Goal: Task Accomplishment & Management: Manage account settings

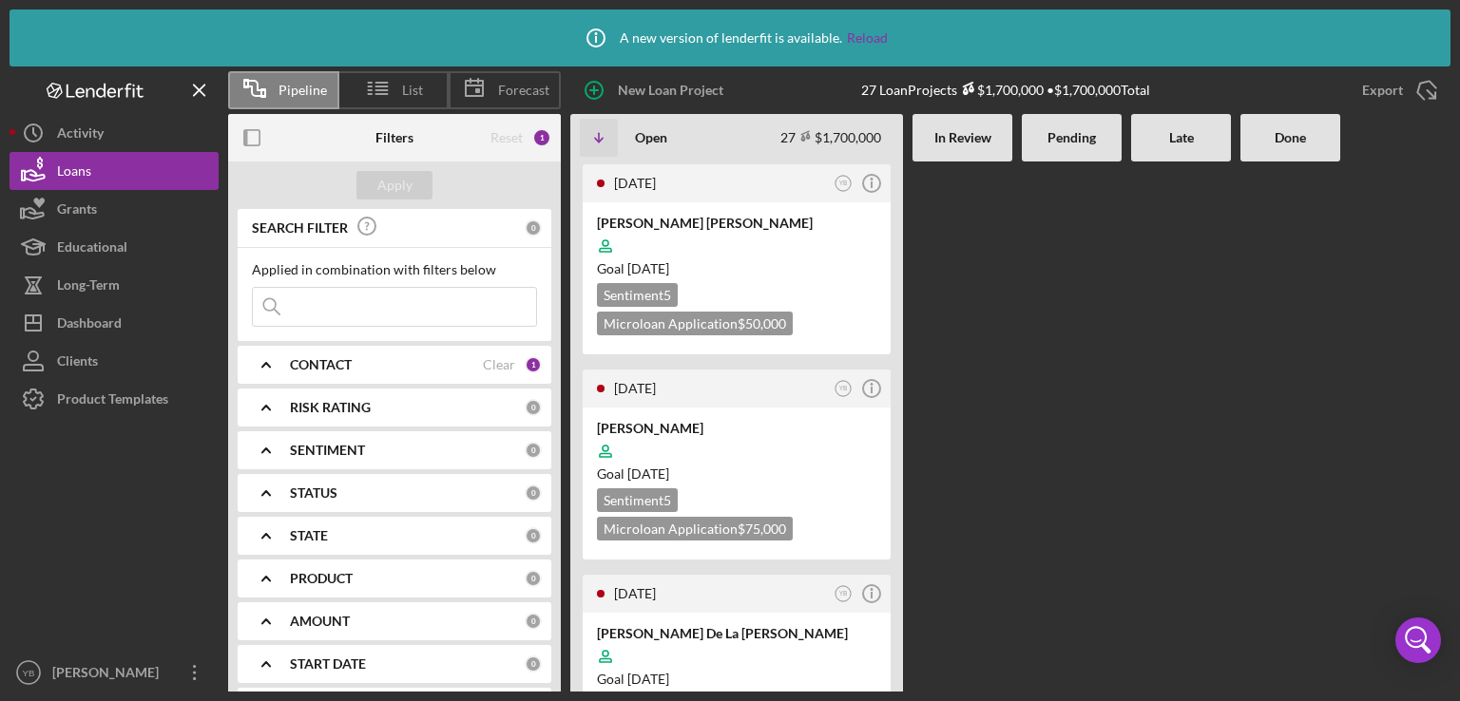
click at [970, 358] on Review at bounding box center [962, 427] width 100 height 530
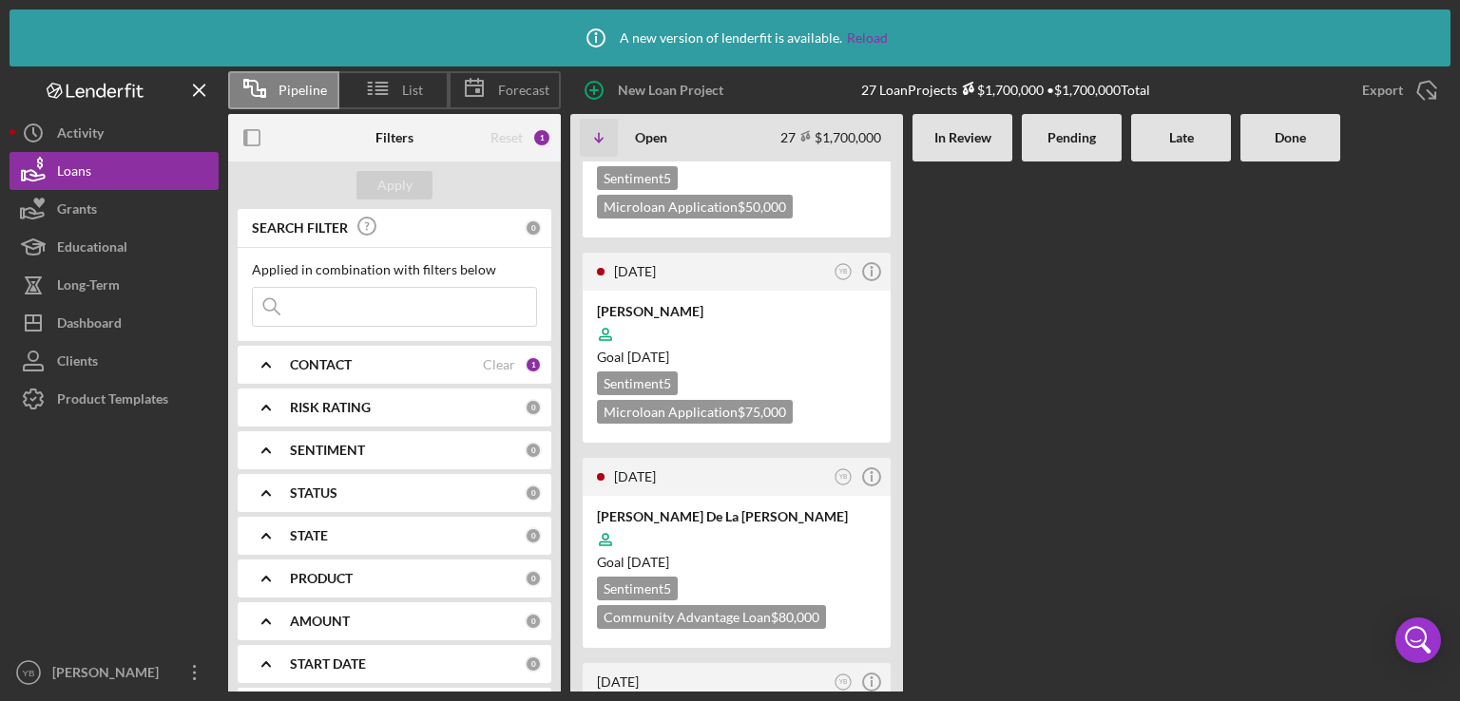
scroll to position [152, 0]
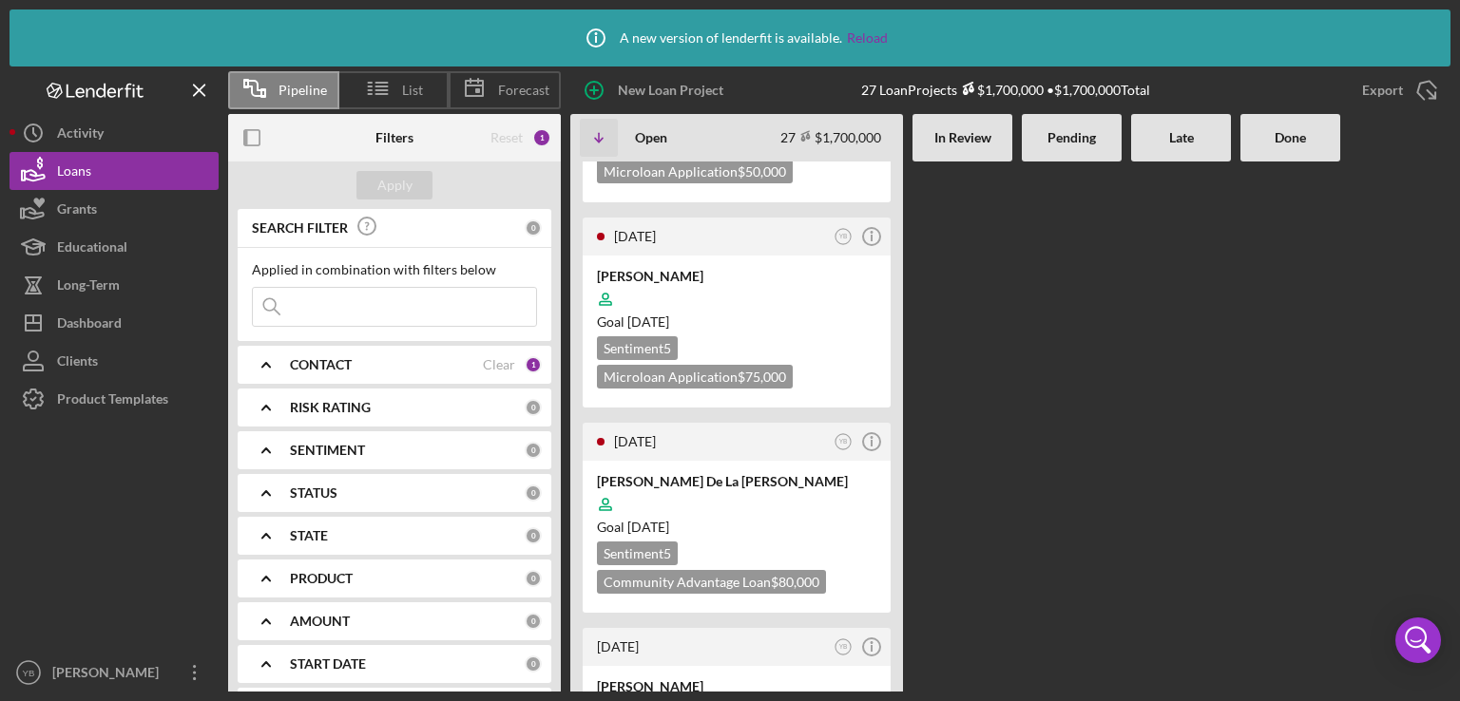
click at [352, 358] on b "CONTACT" at bounding box center [321, 364] width 62 height 15
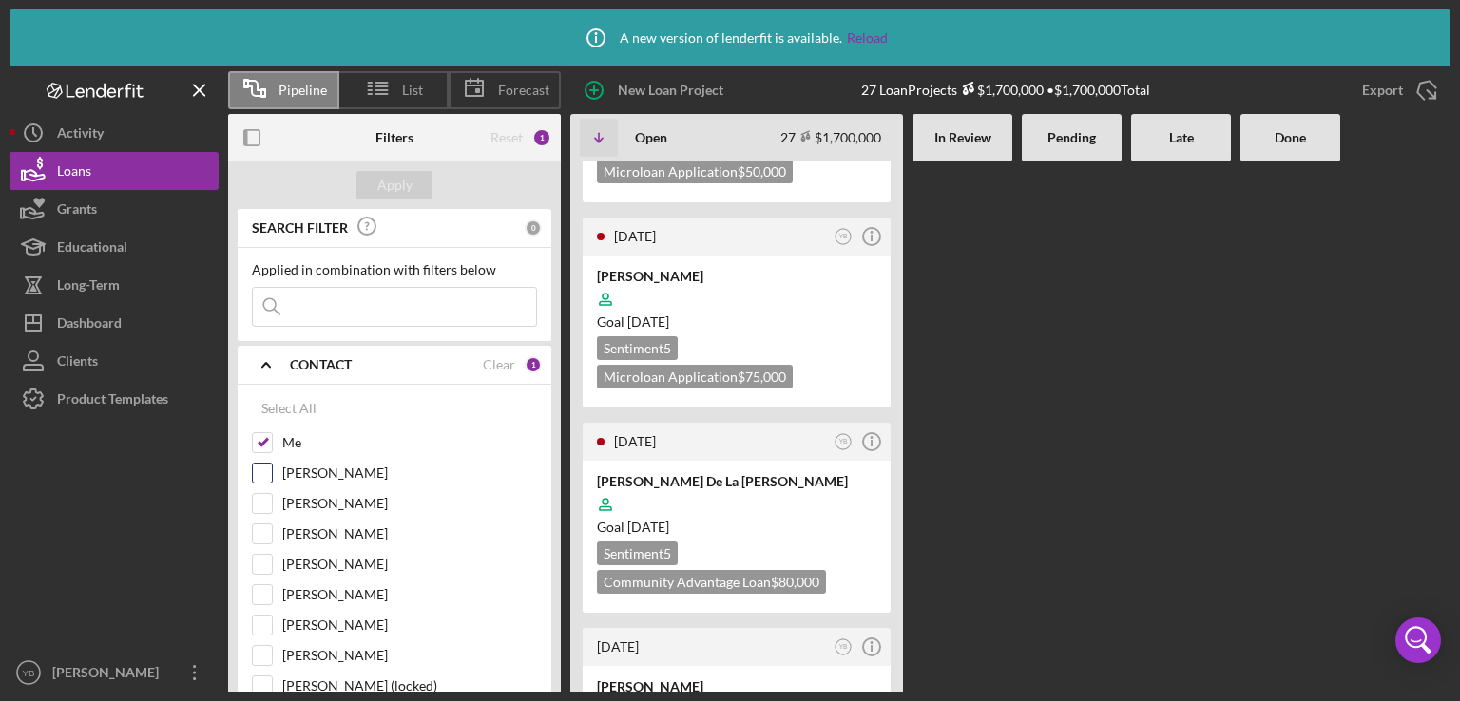
click at [263, 467] on input "[PERSON_NAME]" at bounding box center [262, 473] width 19 height 19
checkbox input "true"
click at [408, 189] on div "Apply" at bounding box center [394, 185] width 35 height 29
click at [1085, 362] on div at bounding box center [1072, 275] width 100 height 530
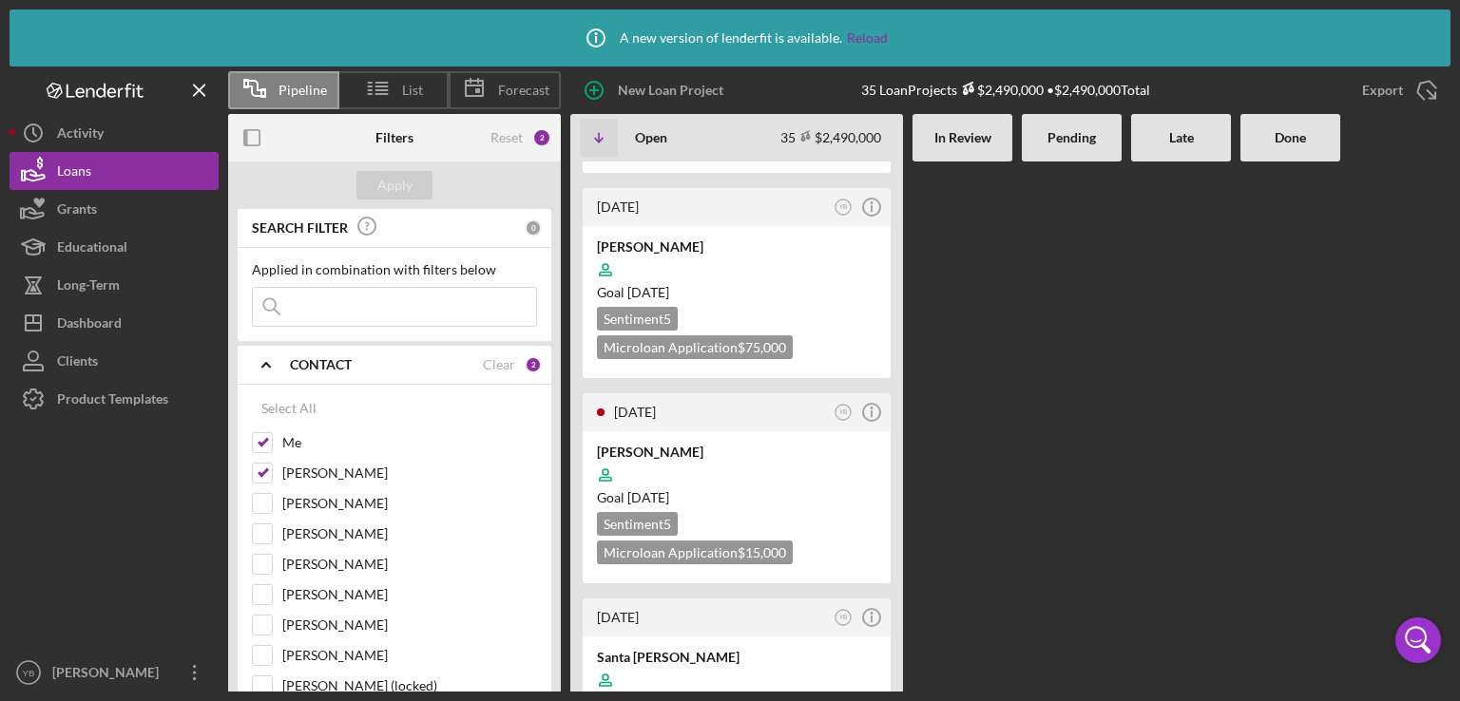
scroll to position [2281, 0]
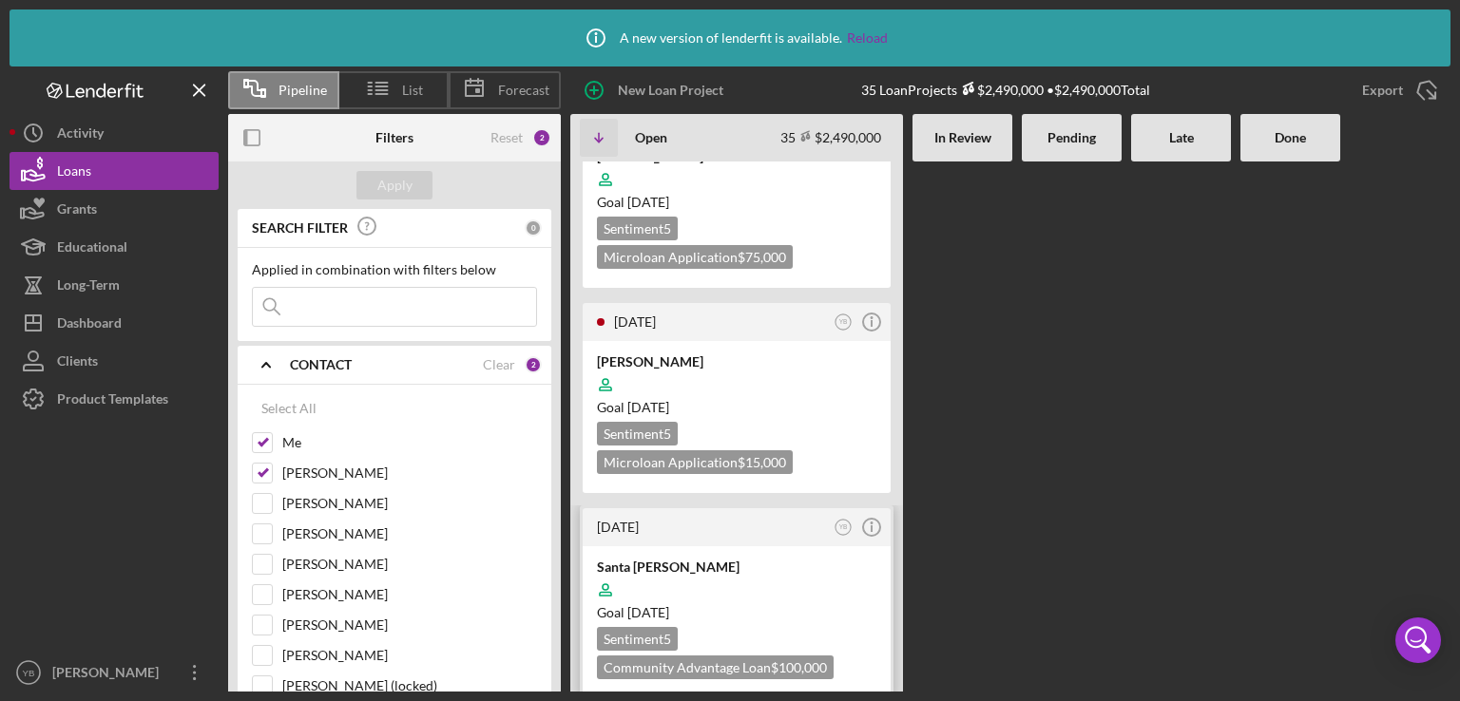
click at [778, 572] on div at bounding box center [736, 590] width 279 height 36
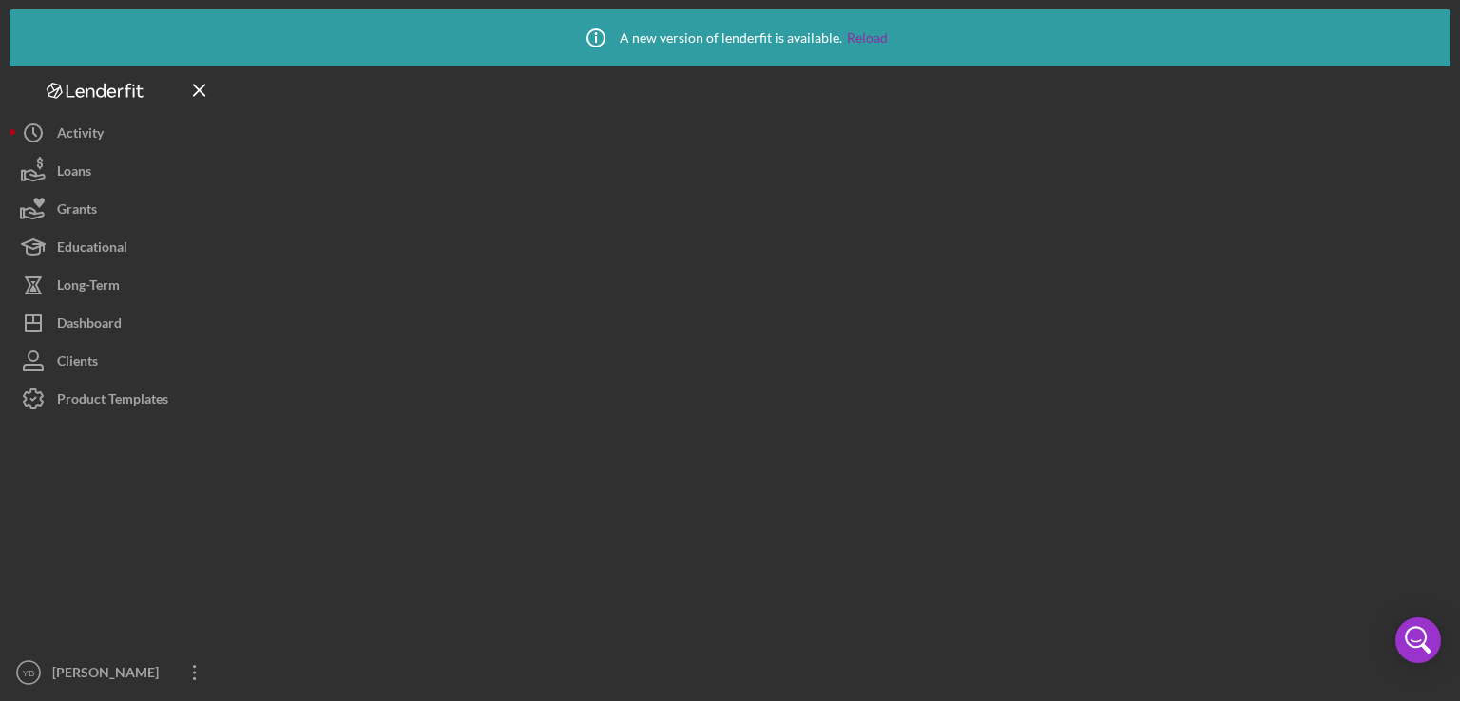
click at [778, 410] on div at bounding box center [839, 379] width 1222 height 625
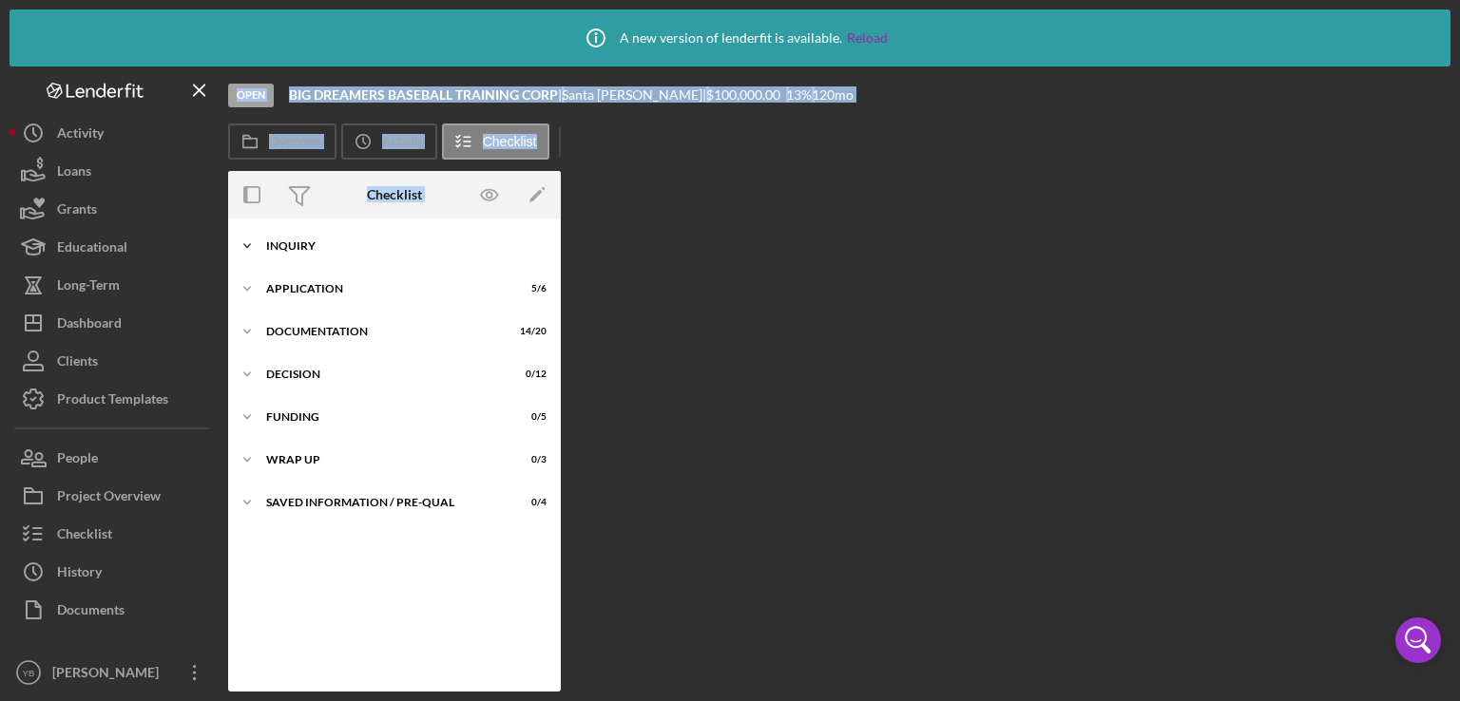
click at [297, 253] on div "Icon/Expander Inquiry 8 / 9" at bounding box center [394, 246] width 333 height 38
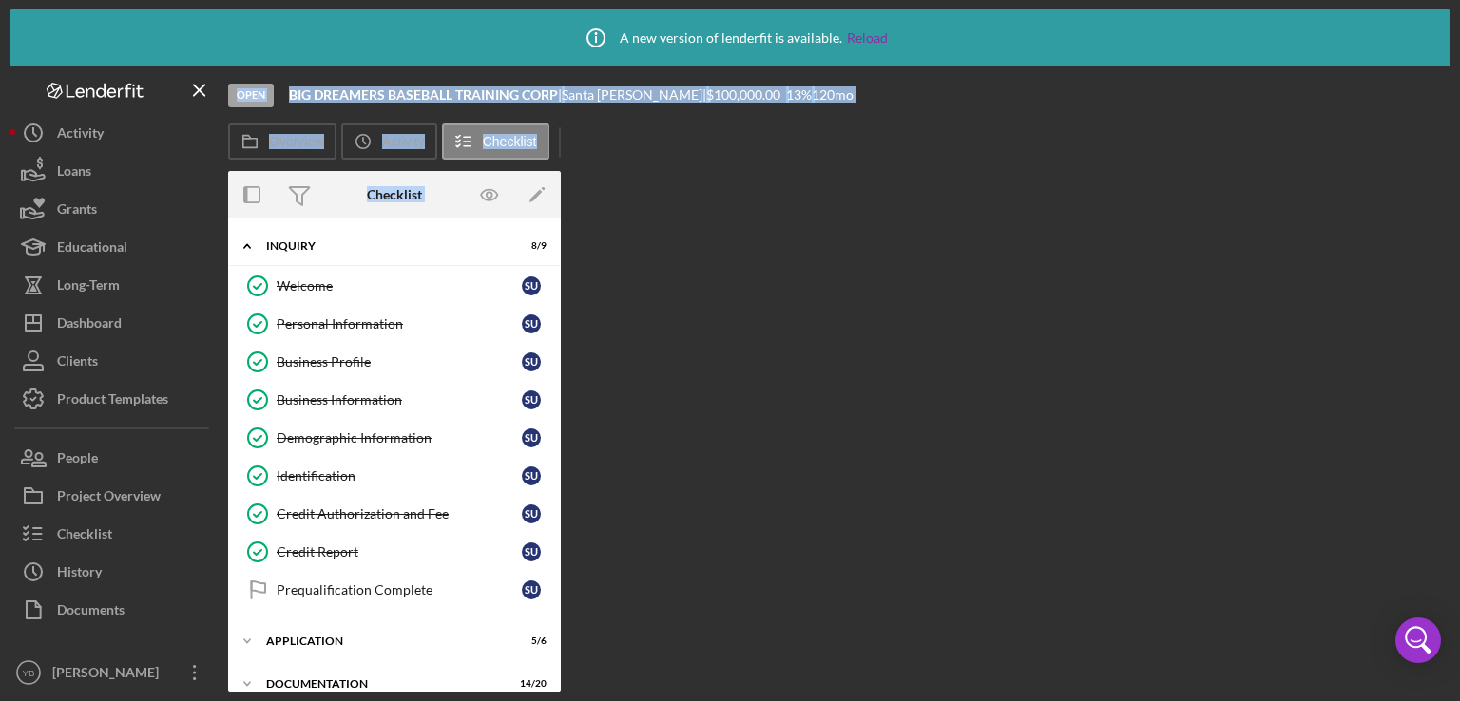
click at [692, 314] on div "Overview Internal Workflow Stage Open Icon/Dropdown Arrow Archive (can unarchiv…" at bounding box center [839, 431] width 1222 height 521
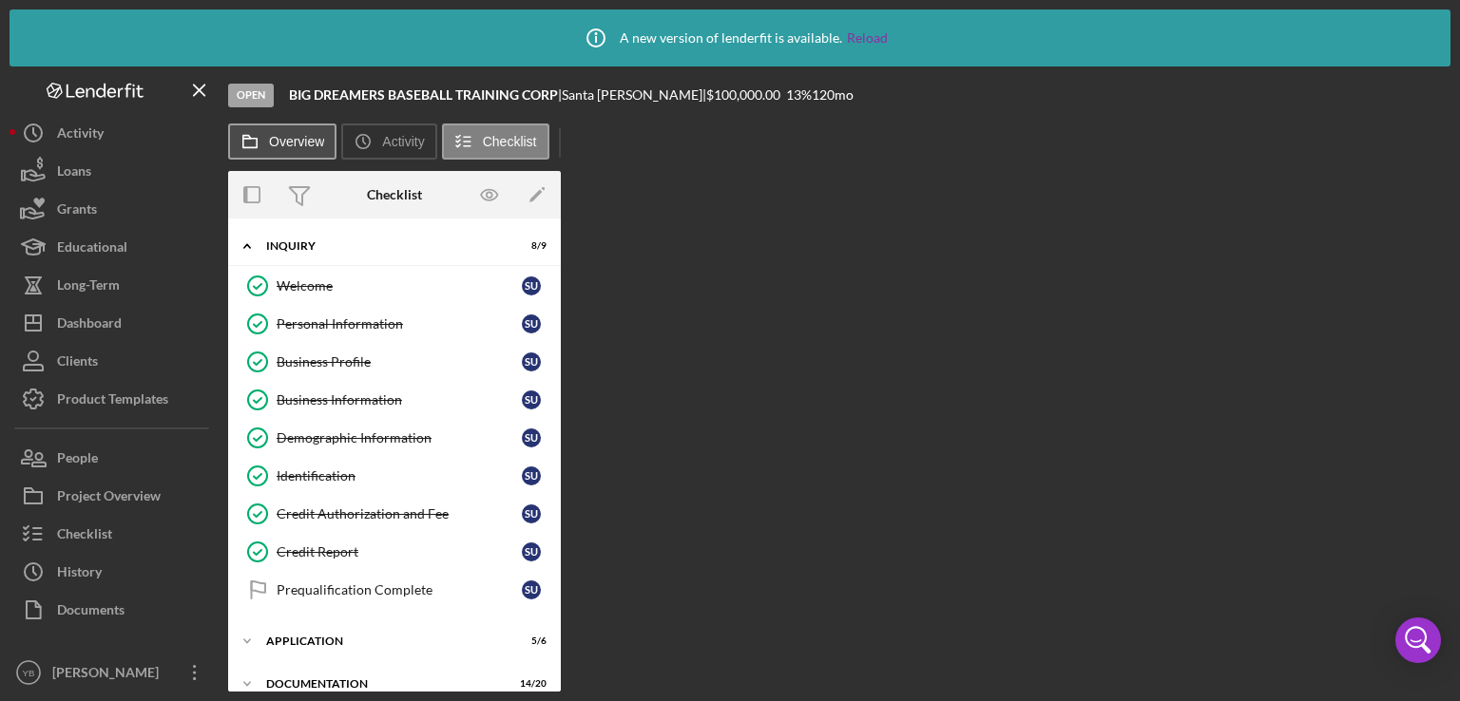
click at [288, 134] on label "Overview" at bounding box center [296, 141] width 55 height 15
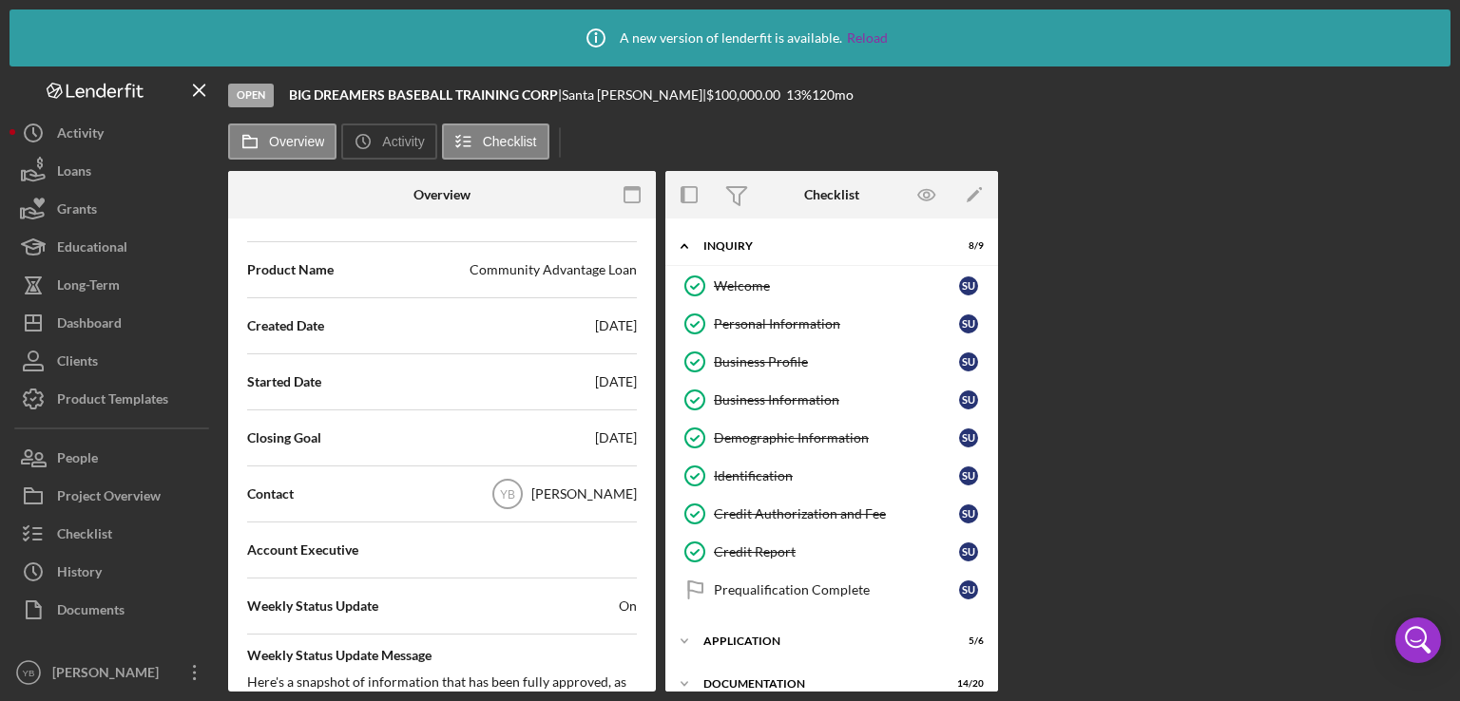
scroll to position [355, 0]
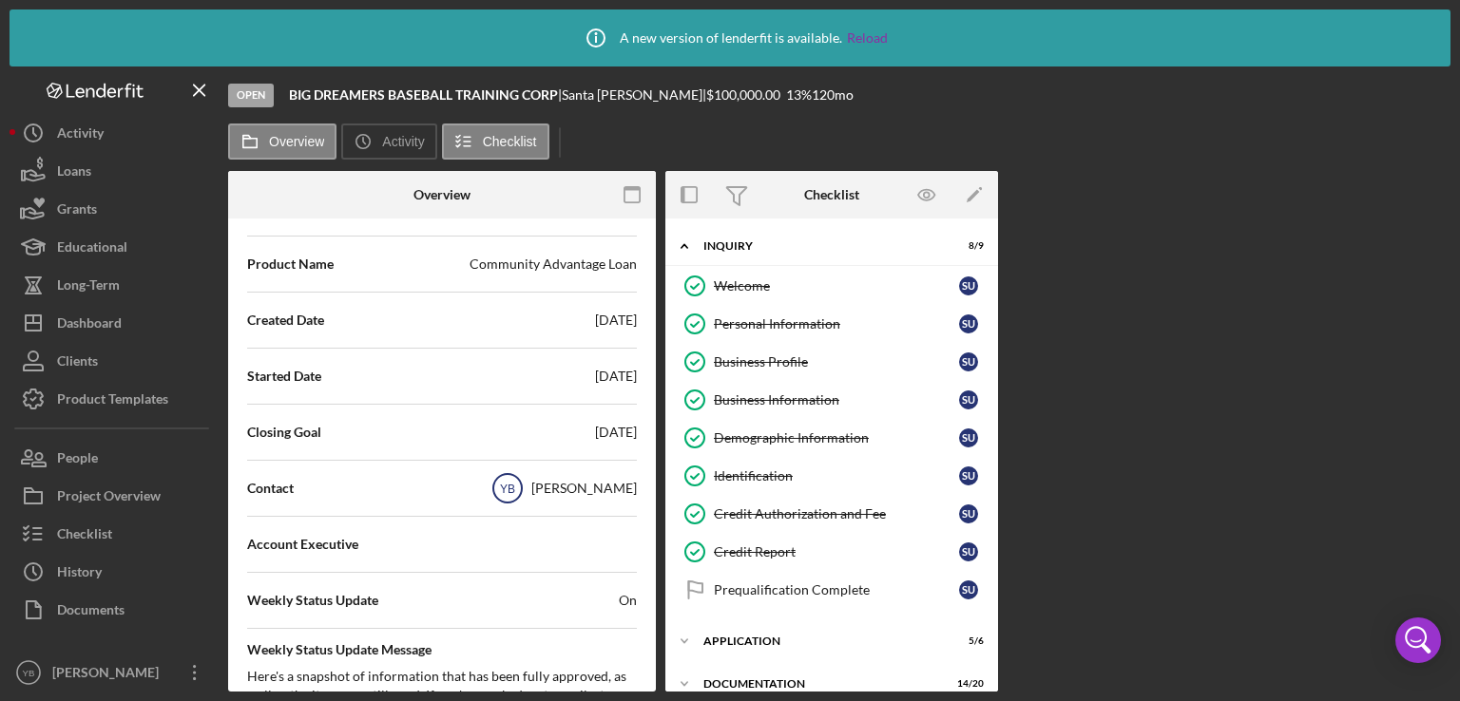
click at [521, 498] on icon "YB" at bounding box center [508, 489] width 48 height 48
click at [570, 496] on div "YB [PERSON_NAME]" at bounding box center [560, 489] width 153 height 48
click at [529, 495] on icon "YB" at bounding box center [508, 489] width 48 height 48
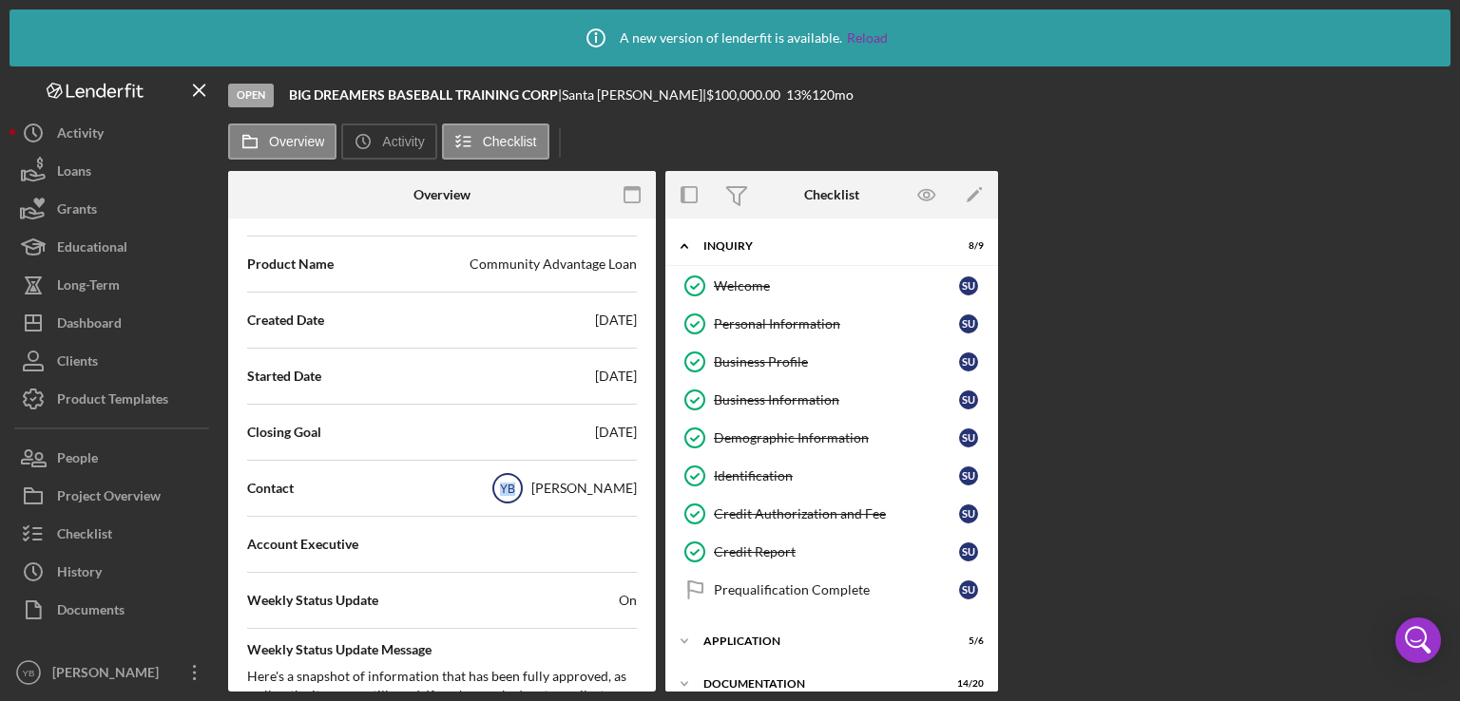
click at [529, 495] on icon "YB" at bounding box center [508, 489] width 48 height 48
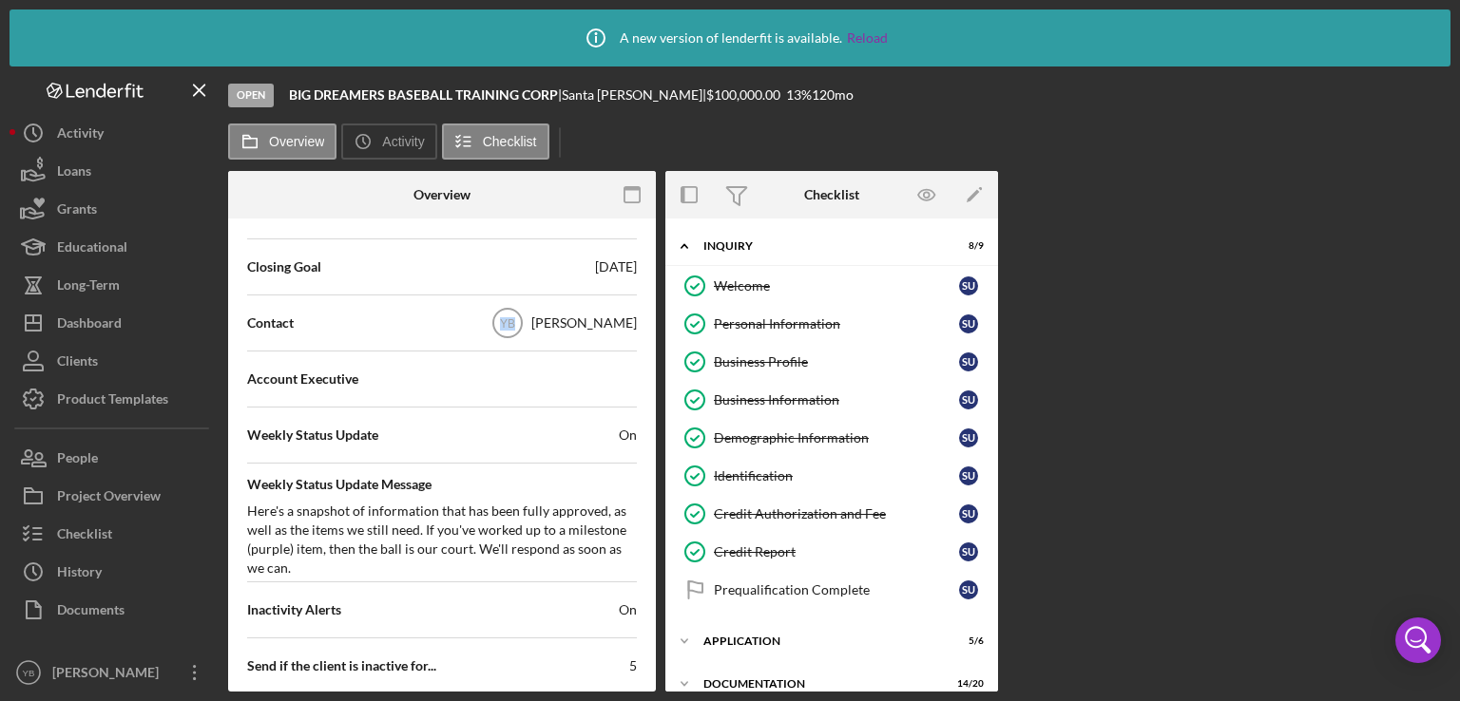
scroll to position [549, 0]
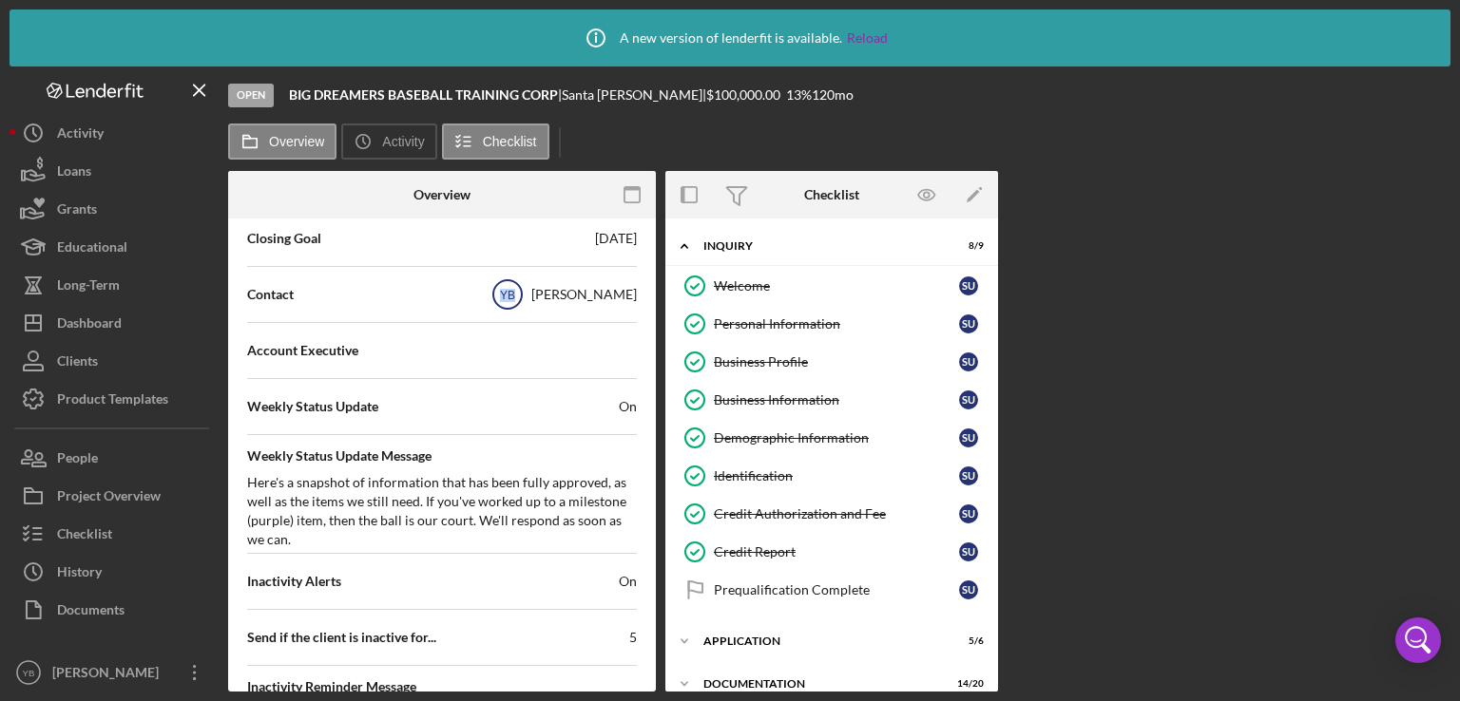
click at [528, 299] on icon "YB" at bounding box center [508, 295] width 48 height 48
drag, startPoint x: 528, startPoint y: 299, endPoint x: 304, endPoint y: 298, distance: 223.4
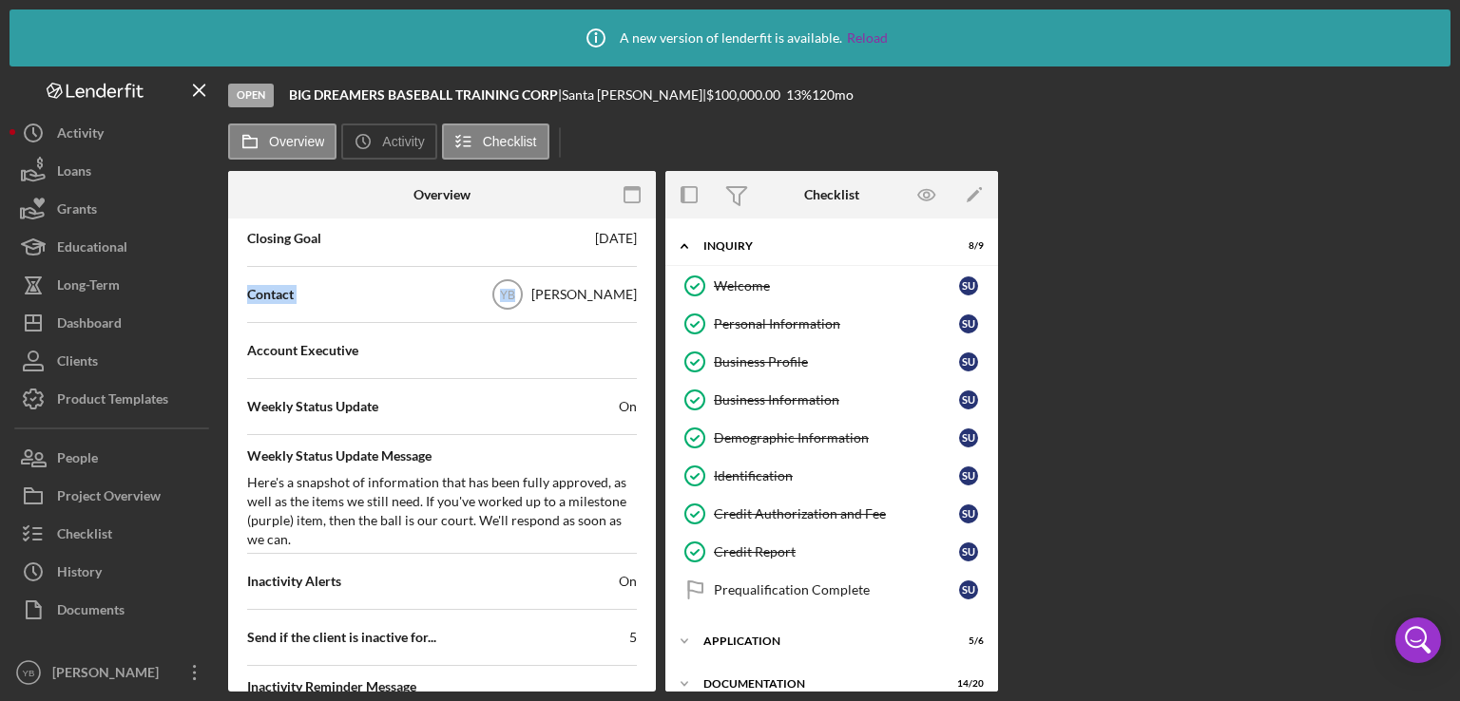
click at [304, 298] on div "Contact YB [PERSON_NAME]" at bounding box center [442, 295] width 390 height 48
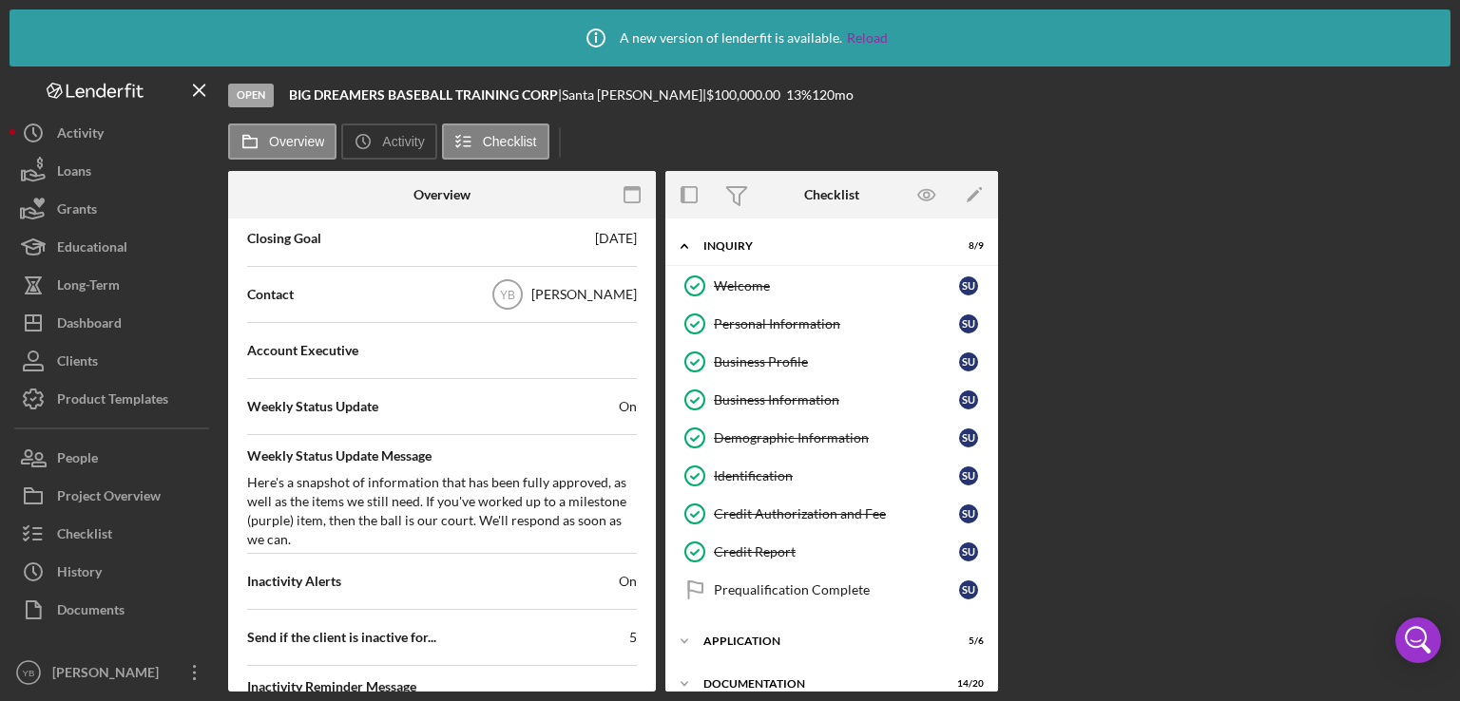
click at [574, 298] on div "[PERSON_NAME]" at bounding box center [584, 294] width 106 height 19
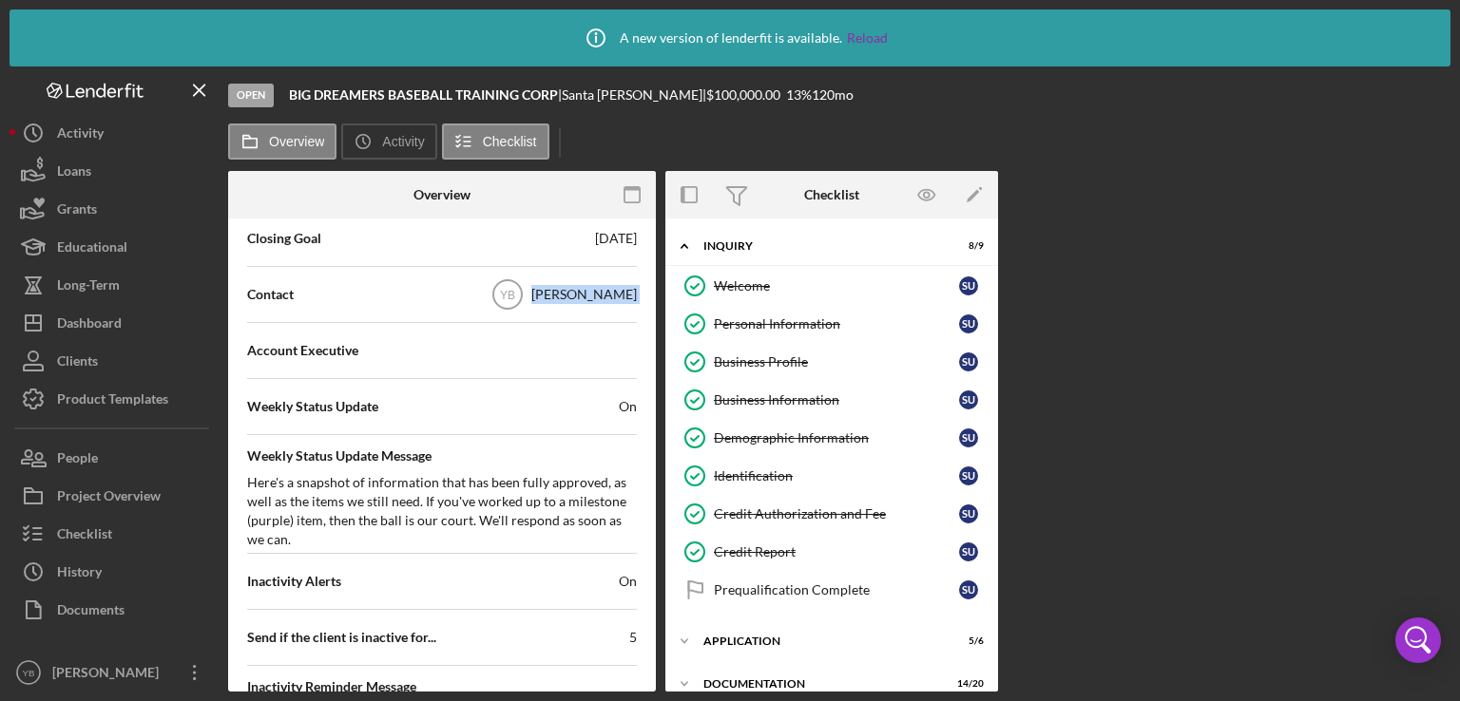
click at [574, 298] on div "[PERSON_NAME]" at bounding box center [584, 294] width 106 height 19
drag, startPoint x: 659, startPoint y: 367, endPoint x: 651, endPoint y: 315, distance: 52.8
click at [651, 315] on div "Overview Internal Workflow Stage Open Icon/Dropdown Arrow Archive (can unarchiv…" at bounding box center [839, 431] width 1222 height 521
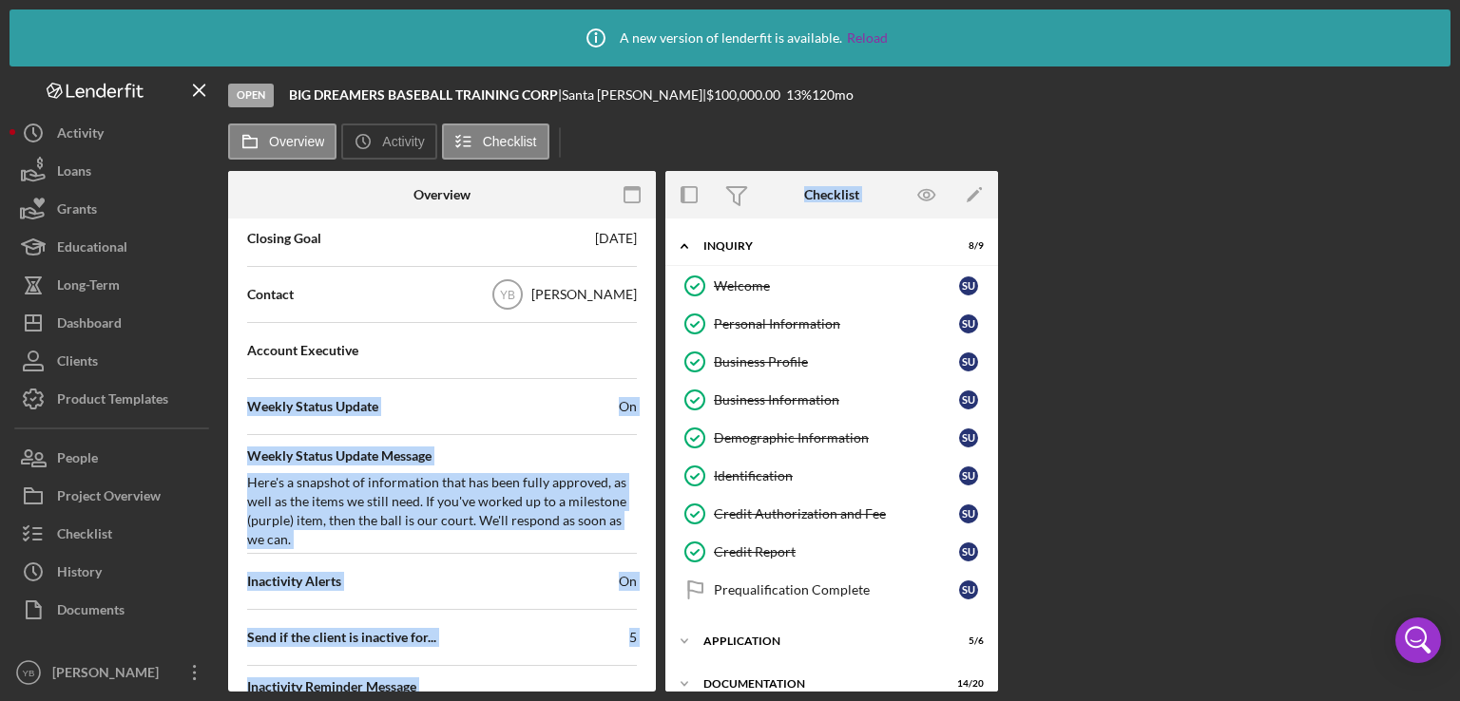
drag, startPoint x: 661, startPoint y: 372, endPoint x: 653, endPoint y: 327, distance: 45.3
click at [653, 327] on div "Overview Internal Workflow Stage Open Icon/Dropdown Arrow Archive (can unarchiv…" at bounding box center [839, 431] width 1222 height 521
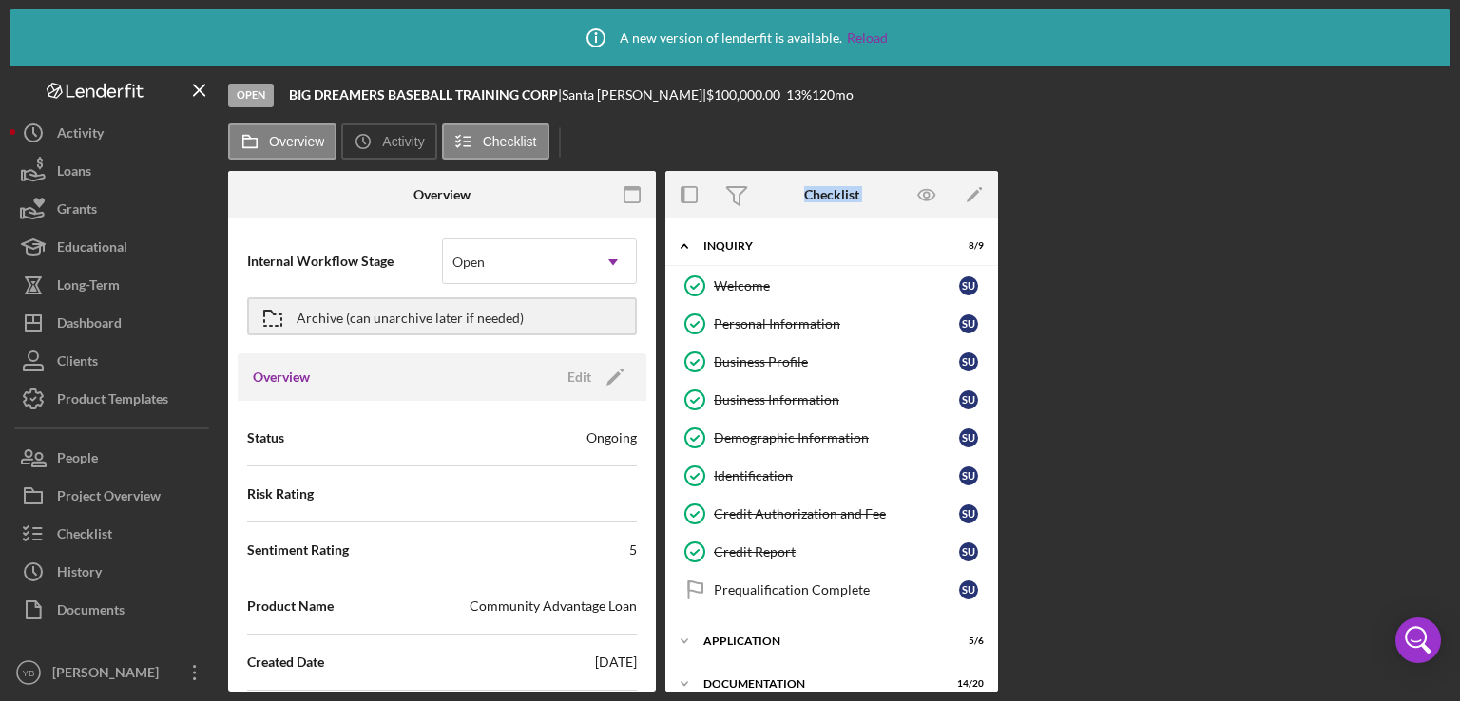
scroll to position [0, 0]
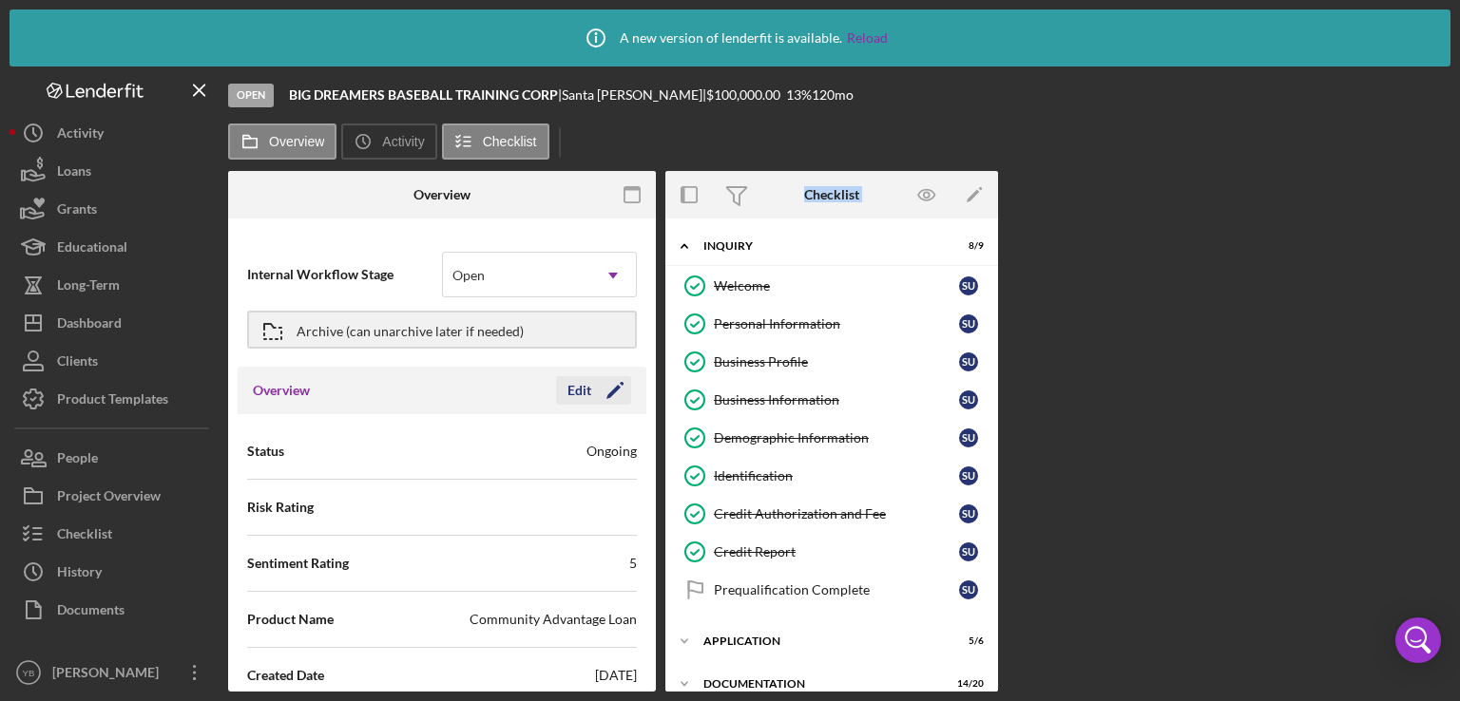
click at [602, 389] on icon "Icon/Edit" at bounding box center [615, 391] width 48 height 48
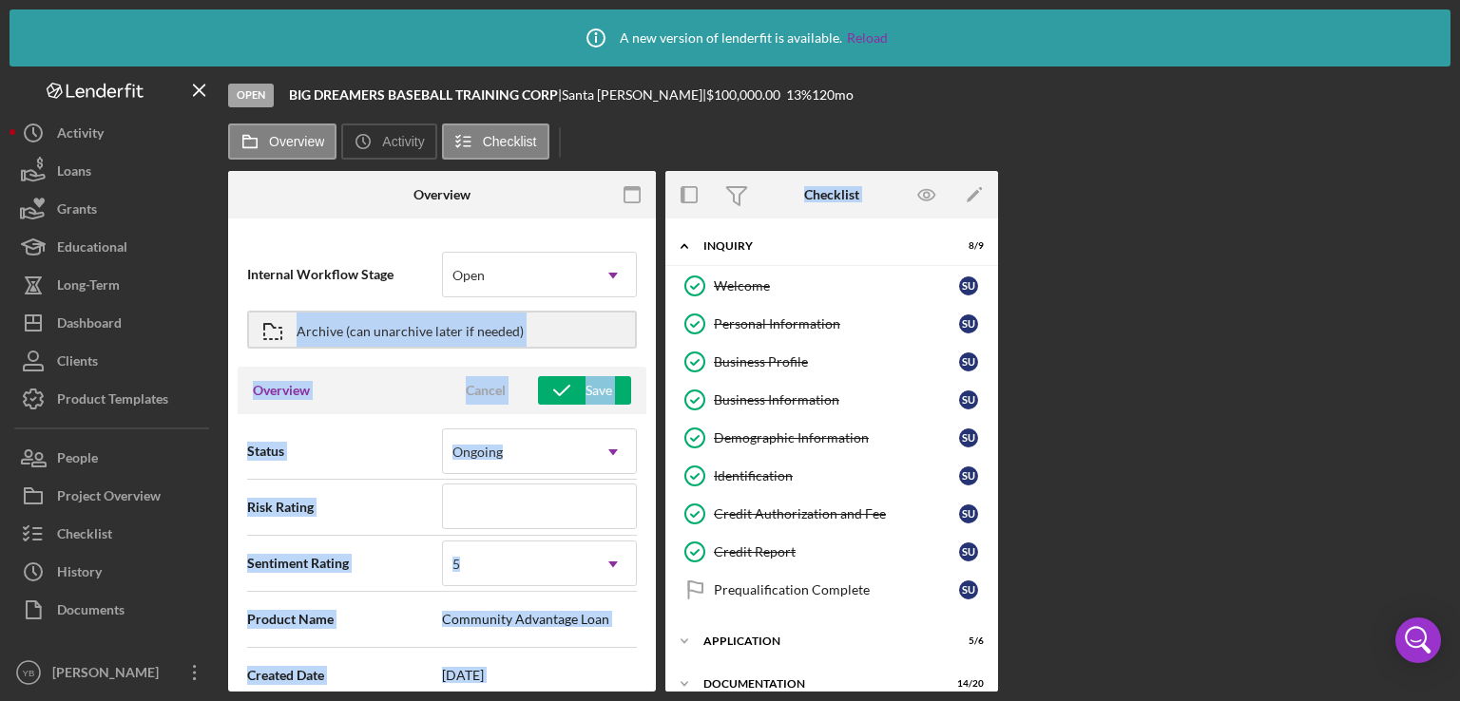
drag, startPoint x: 658, startPoint y: 250, endPoint x: 664, endPoint y: 274, distance: 24.7
click at [664, 274] on div "Overview Internal Workflow Stage Open Icon/Dropdown Arrow Archive (can unarchiv…" at bounding box center [839, 431] width 1222 height 521
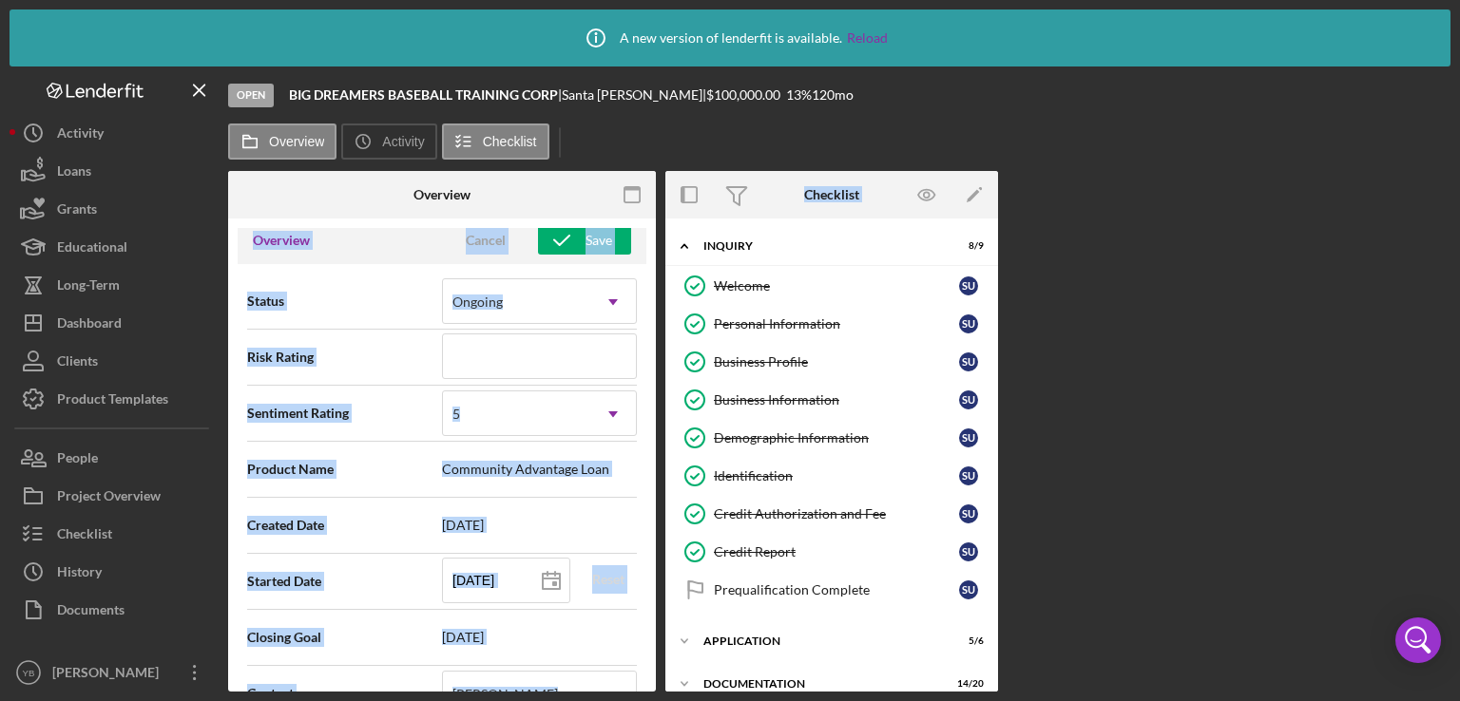
scroll to position [141, 0]
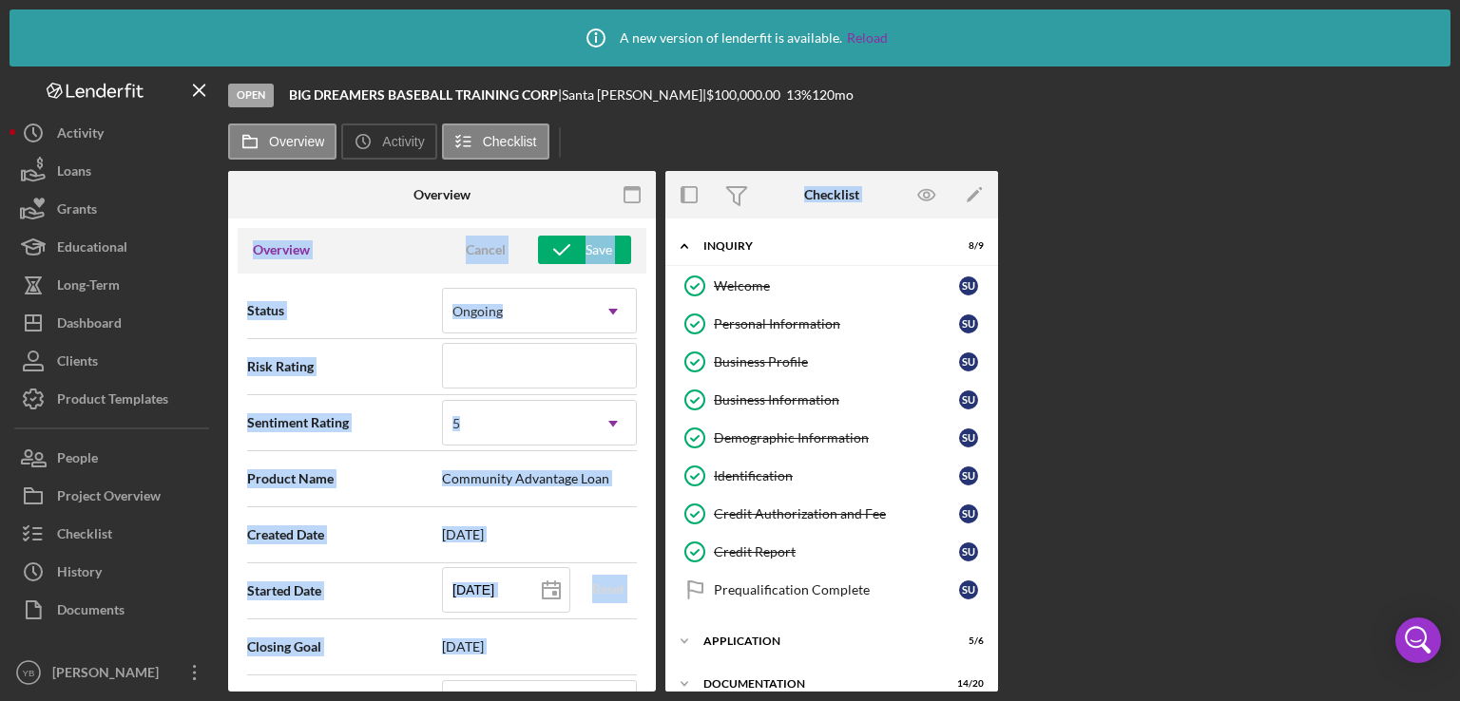
click at [1200, 279] on div "Overview Internal Workflow Stage Open Icon/Dropdown Arrow Archive (can unarchiv…" at bounding box center [839, 431] width 1222 height 521
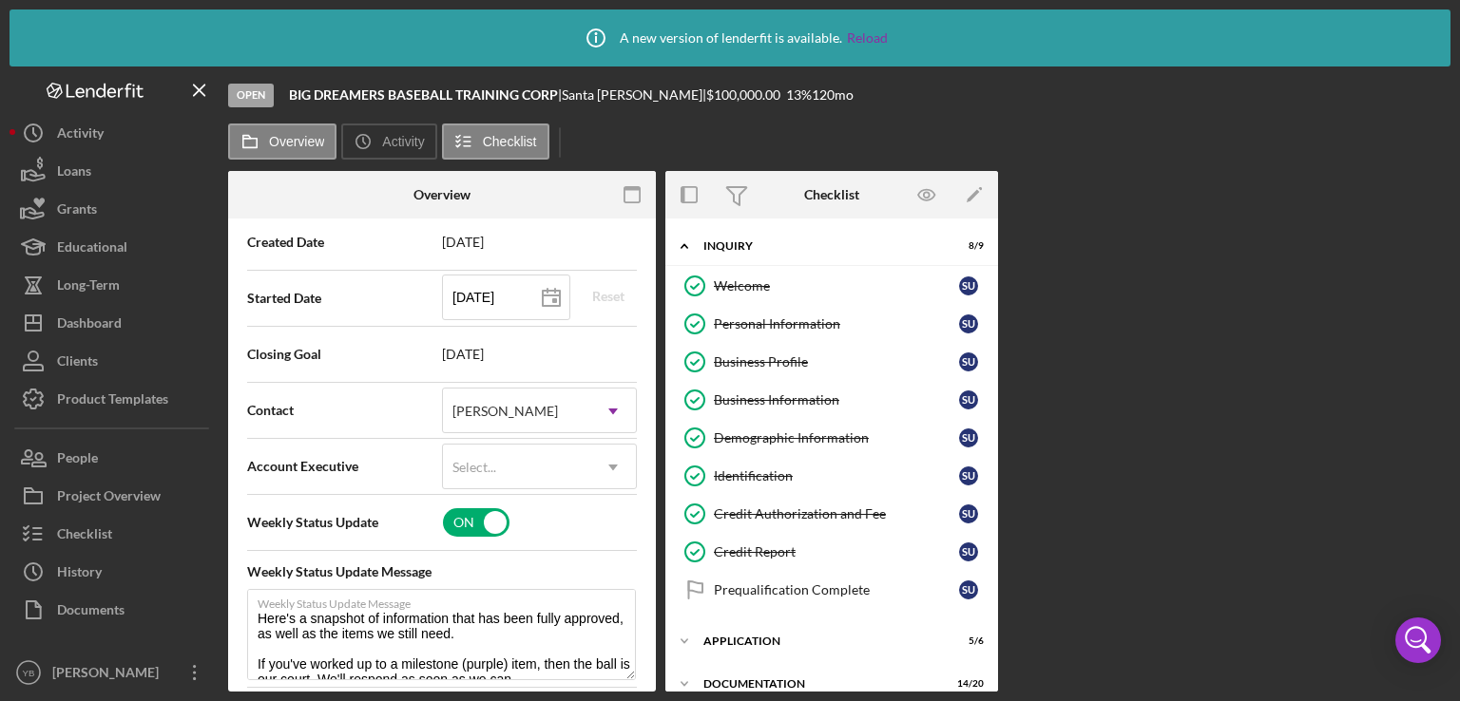
scroll to position [405, 0]
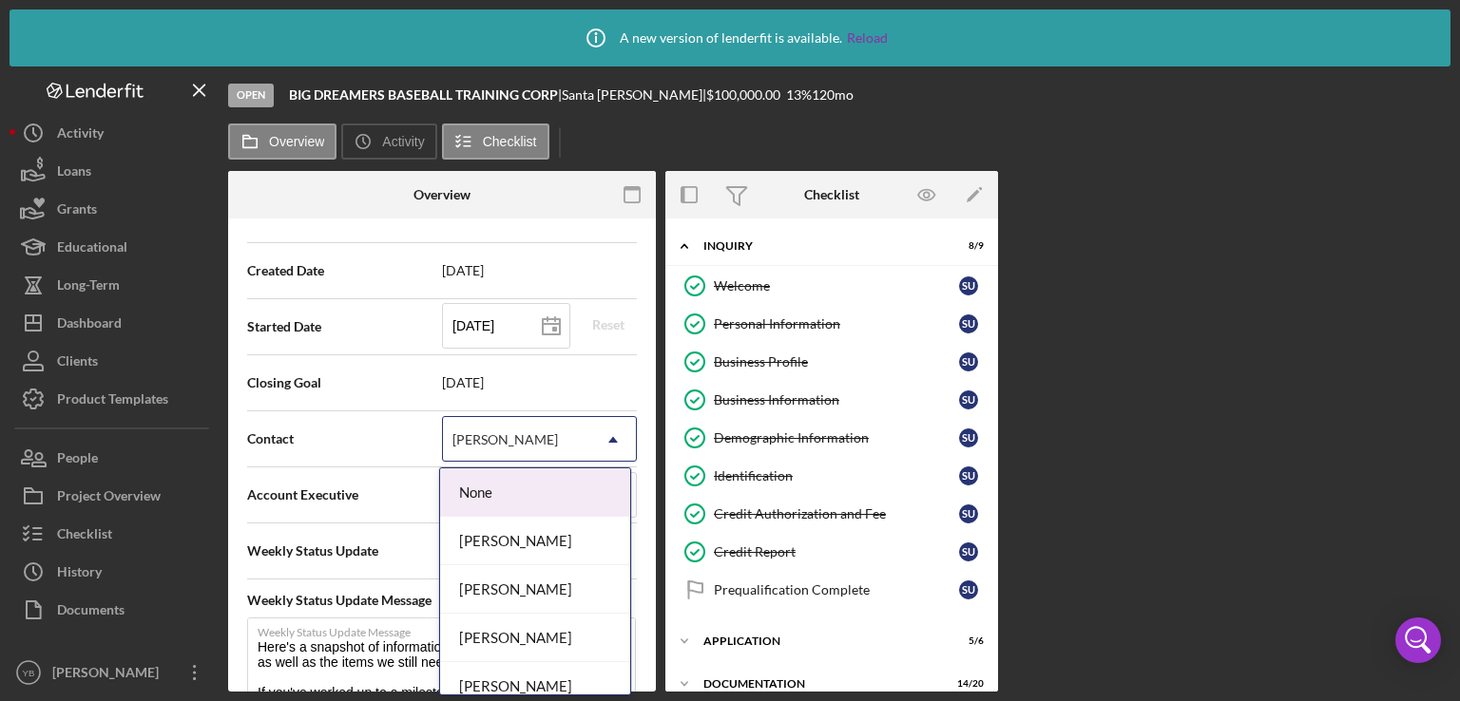
click at [610, 439] on icon "Icon/Dropdown Arrow" at bounding box center [613, 440] width 46 height 46
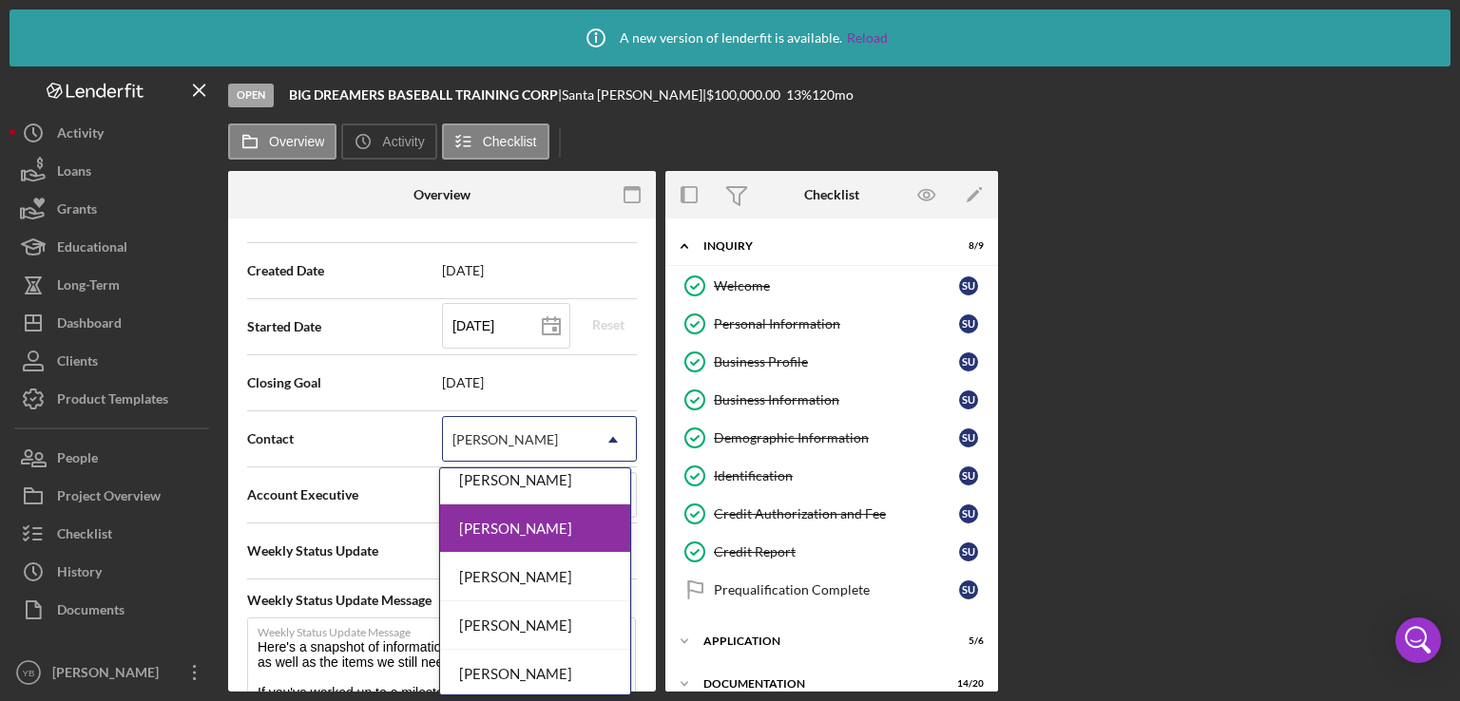
scroll to position [209, 0]
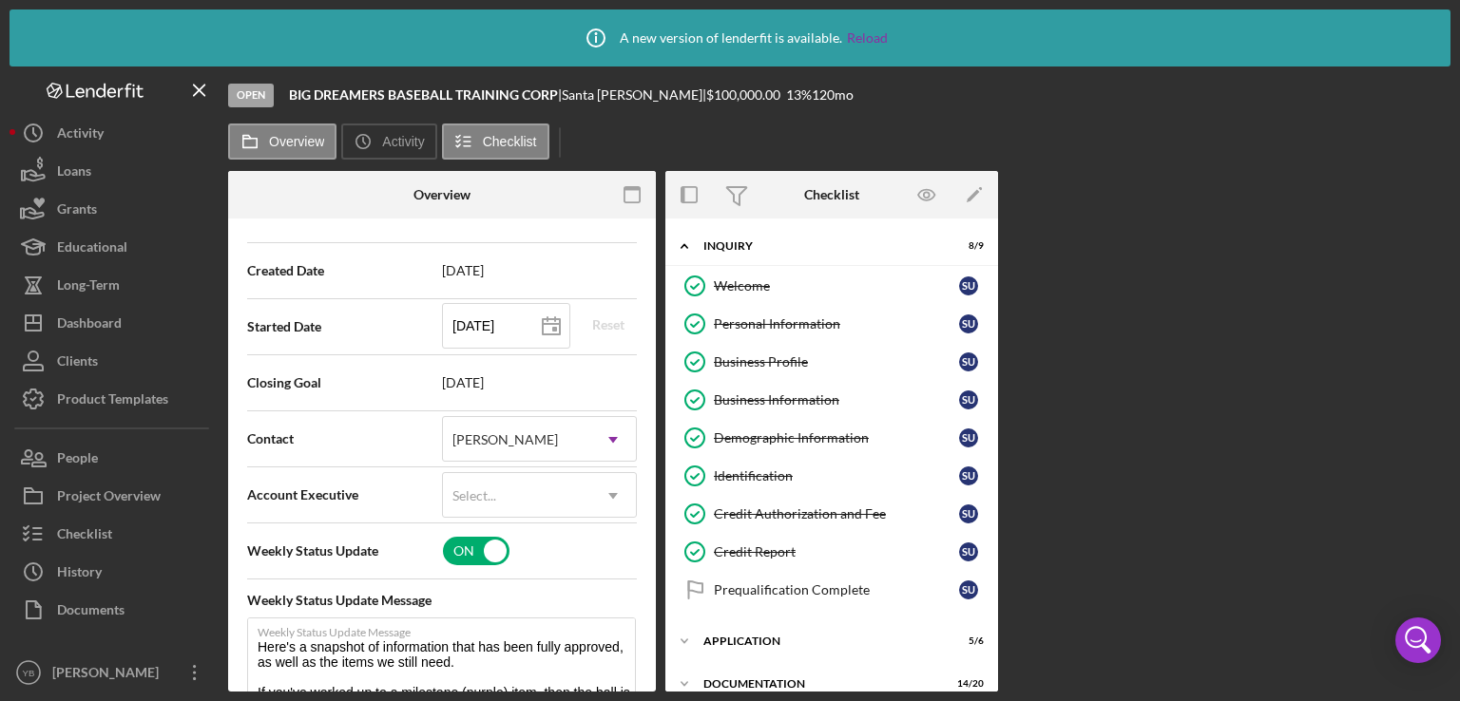
type textarea "Here's a snapshot of information that has been fully approved, as well as the i…"
